Goal: Use online tool/utility: Utilize a website feature to perform a specific function

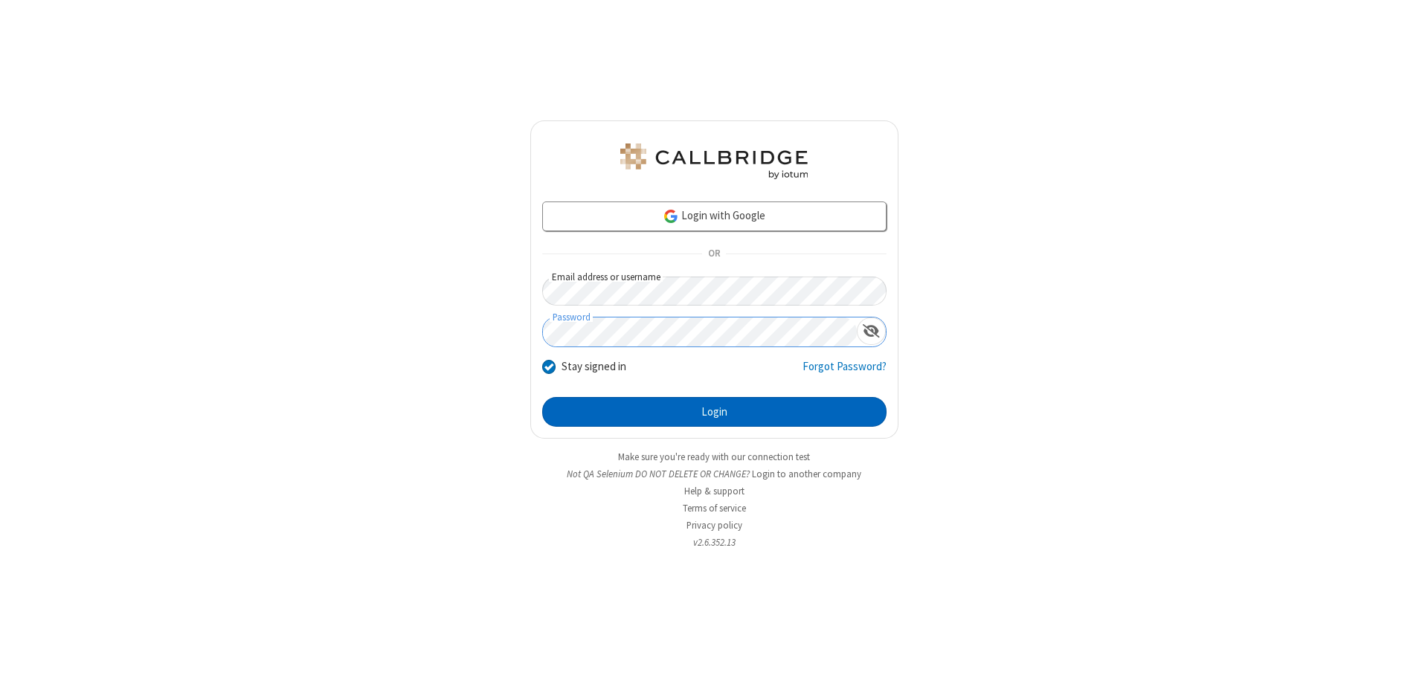
click at [714, 412] on button "Login" at bounding box center [714, 412] width 344 height 30
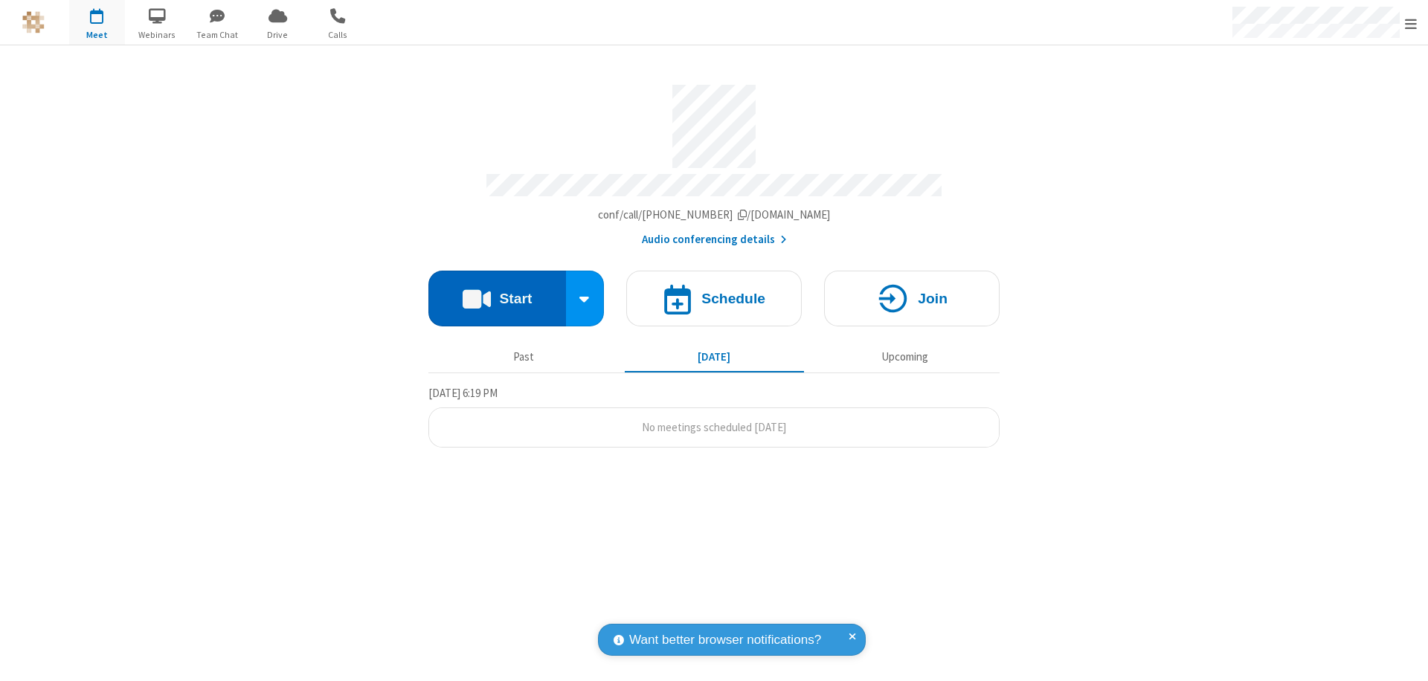
click at [497, 292] on button "Start" at bounding box center [498, 299] width 138 height 56
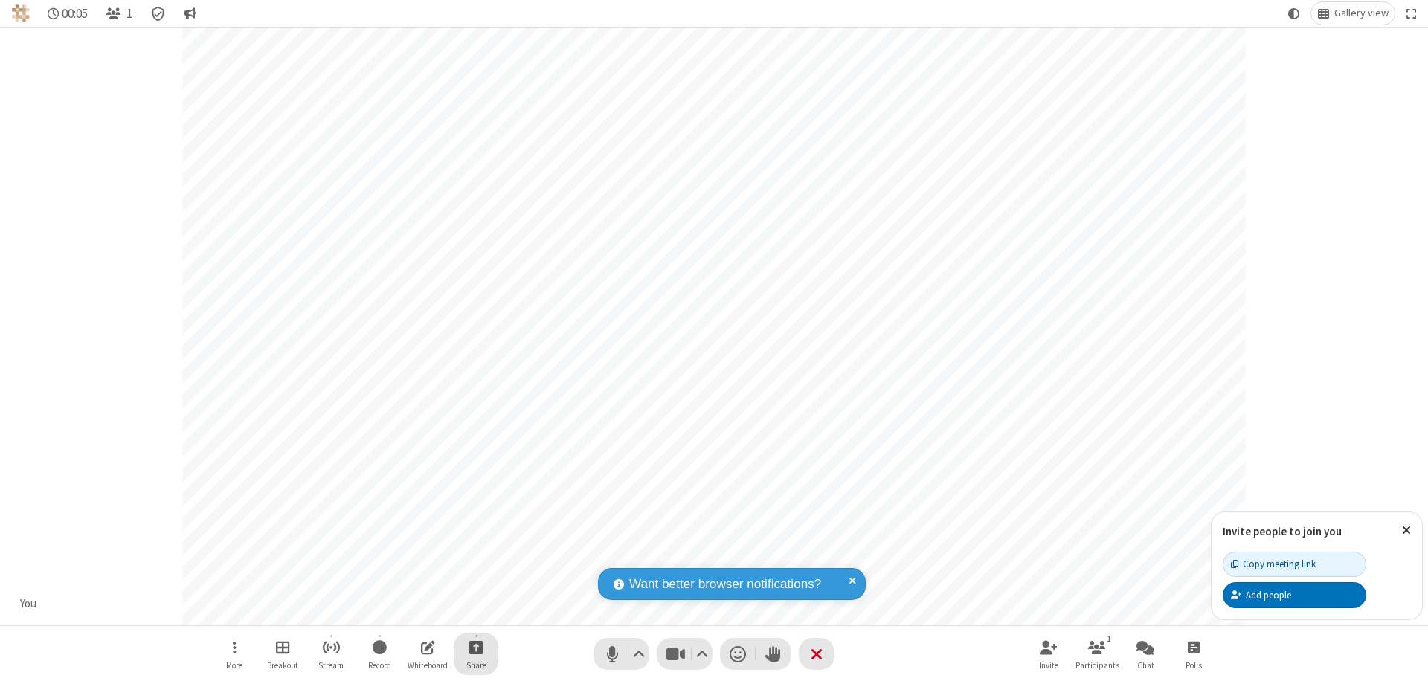
click at [476, 647] on span "Start sharing" at bounding box center [476, 647] width 14 height 19
click at [475, 556] on span "Share additional camera" at bounding box center [485, 559] width 110 height 13
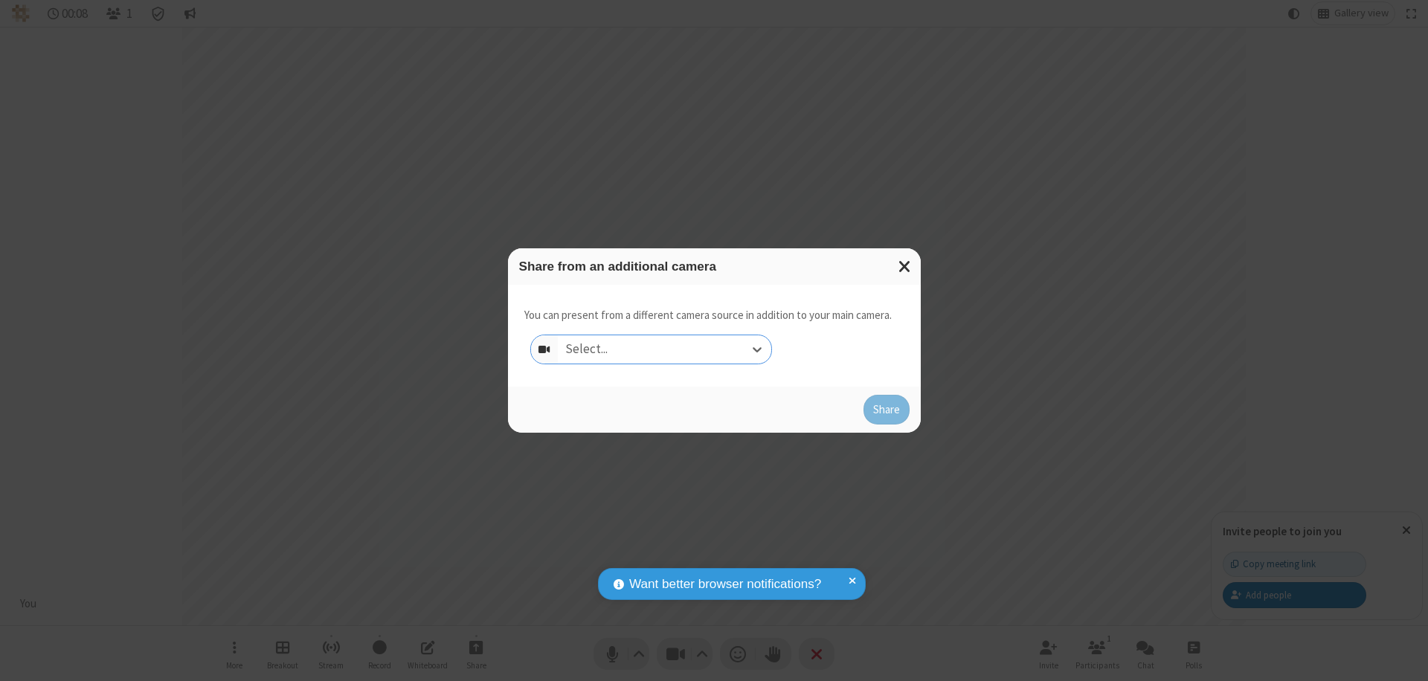
click at [664, 350] on div "Select..." at bounding box center [665, 350] width 214 height 28
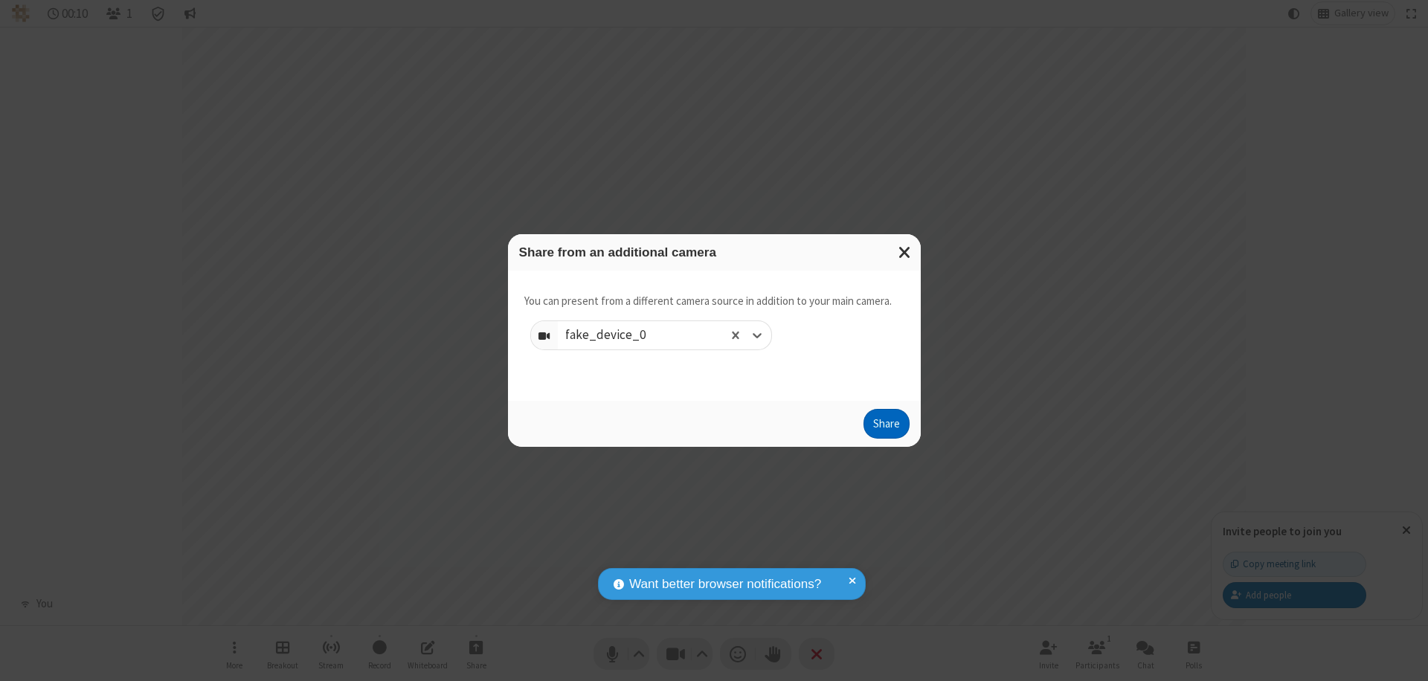
click at [886, 427] on button "Share" at bounding box center [887, 424] width 46 height 30
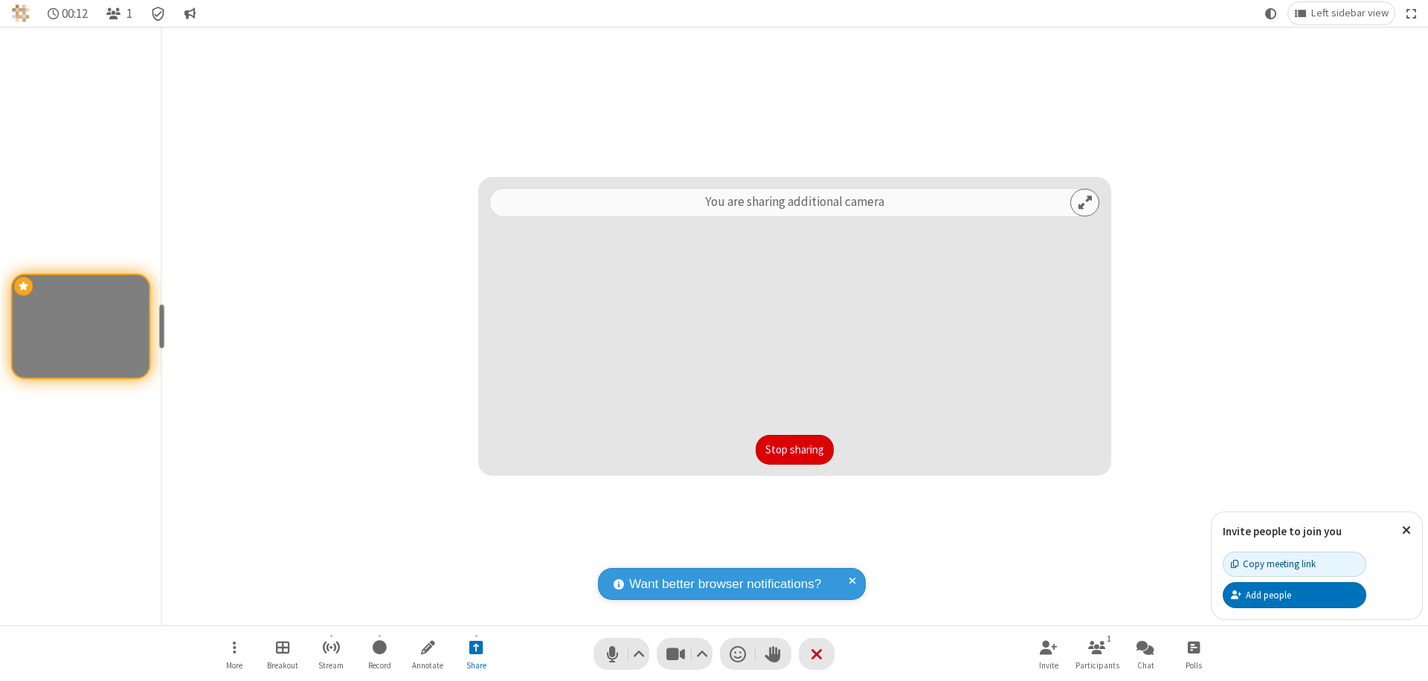
click at [795, 450] on button "Stop sharing" at bounding box center [795, 450] width 78 height 30
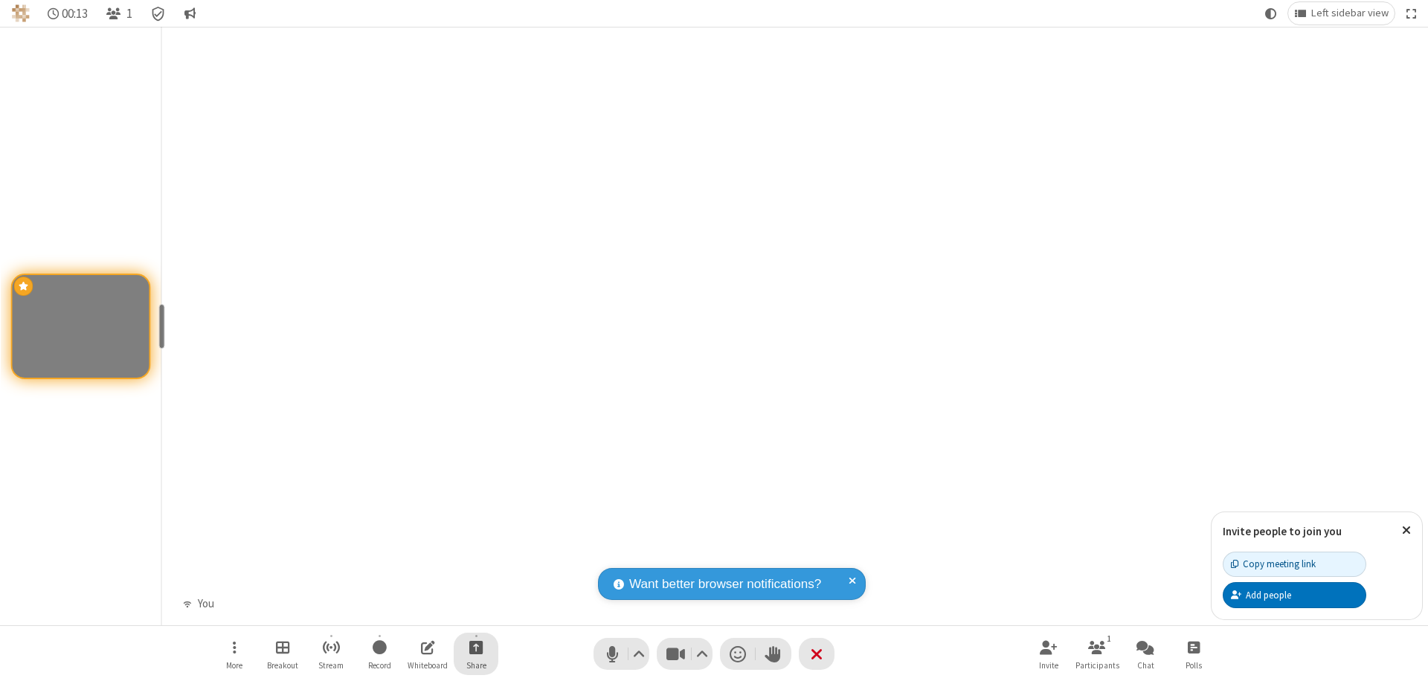
click at [476, 647] on span "Start sharing" at bounding box center [476, 647] width 14 height 19
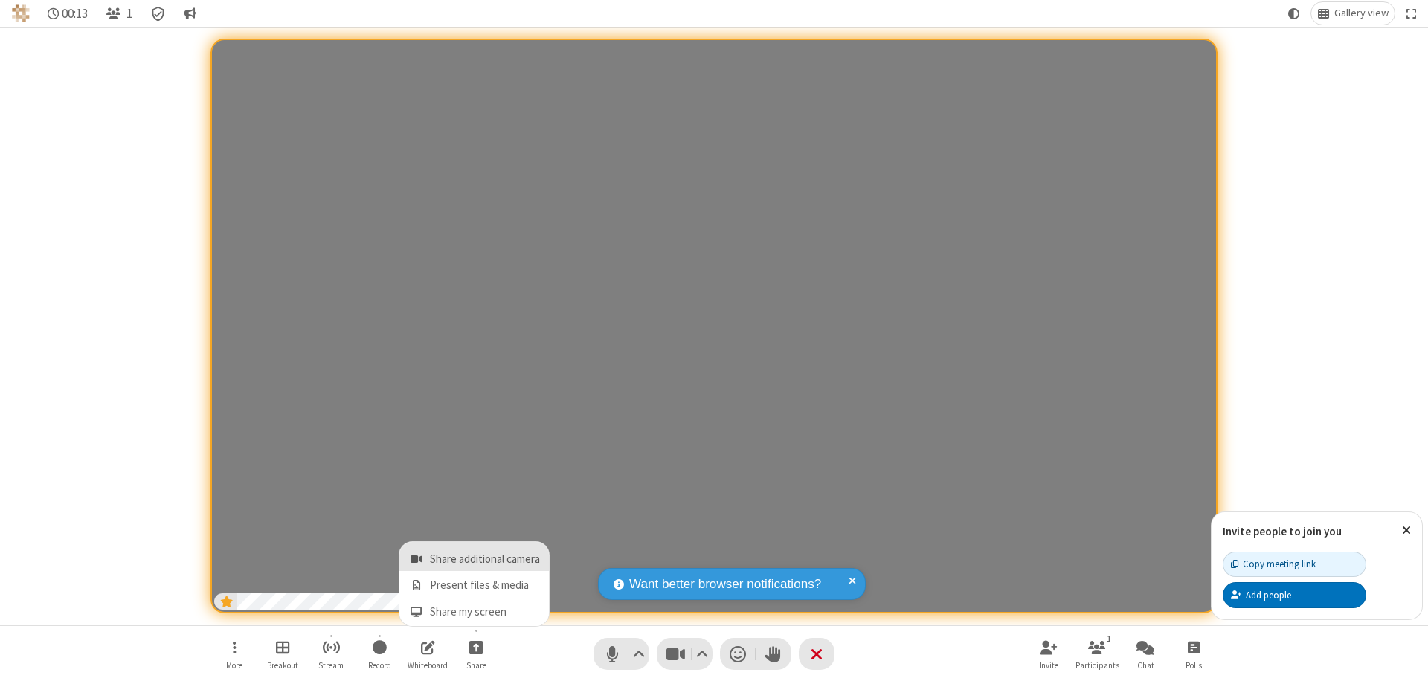
click at [475, 556] on span "Share additional camera" at bounding box center [485, 559] width 110 height 13
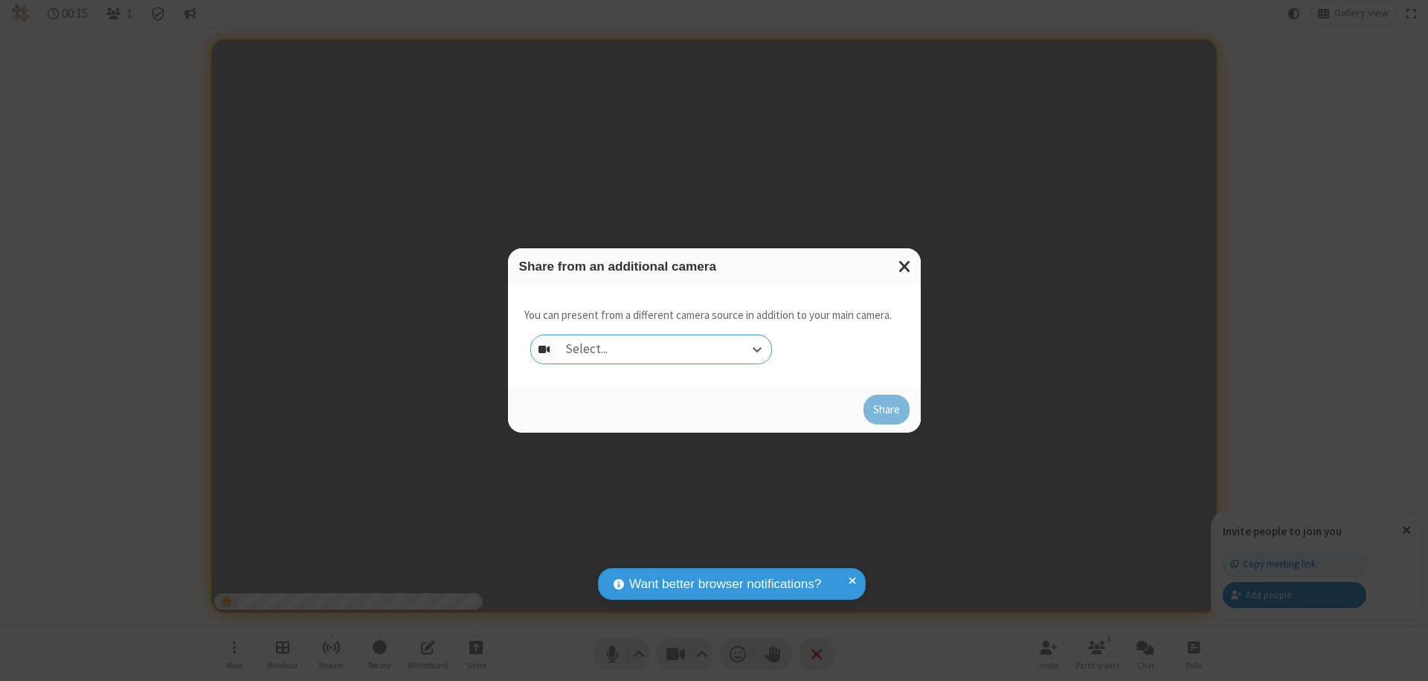
click at [664, 350] on div "Select..." at bounding box center [665, 350] width 214 height 28
